Goal: Transaction & Acquisition: Subscribe to service/newsletter

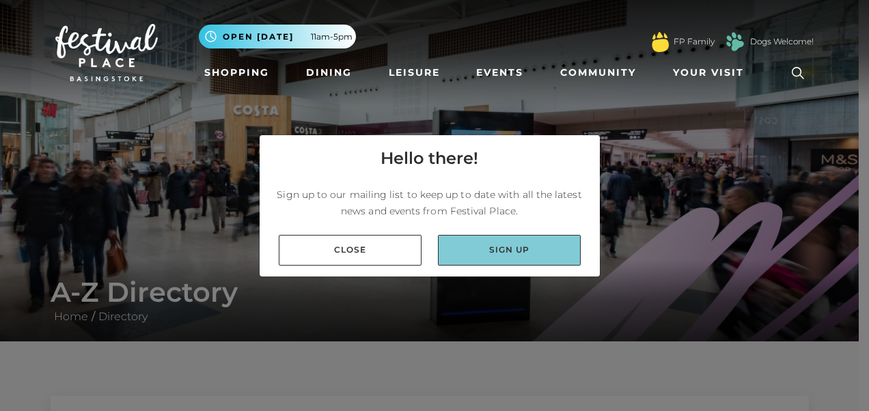
click at [514, 246] on link "Sign up" at bounding box center [509, 250] width 143 height 31
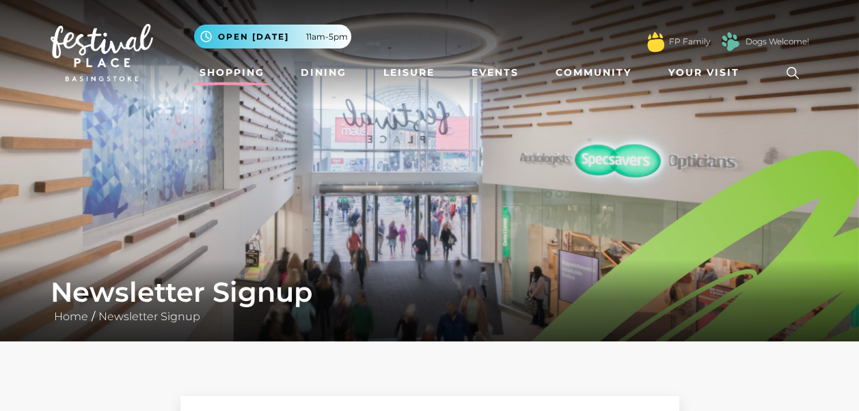
click at [222, 72] on link "Shopping" at bounding box center [232, 72] width 76 height 25
